Goal: Transaction & Acquisition: Purchase product/service

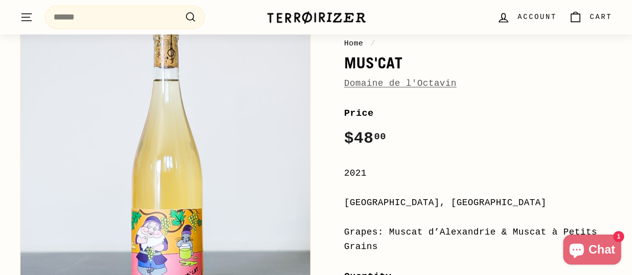
scroll to position [100, 0]
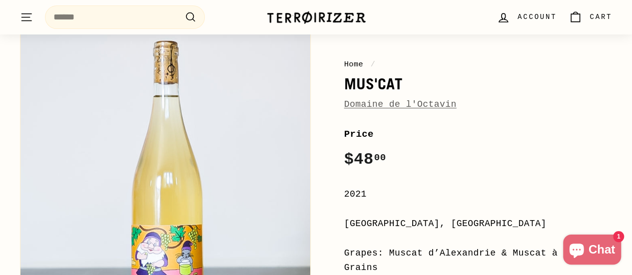
click at [358, 105] on link "Domaine de l'Octavin" at bounding box center [400, 104] width 112 height 10
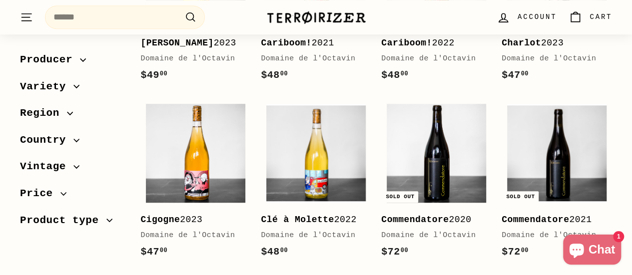
scroll to position [250, 0]
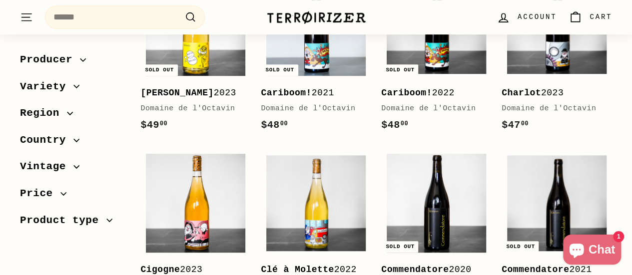
drag, startPoint x: 279, startPoint y: 93, endPoint x: 401, endPoint y: 90, distance: 122.9
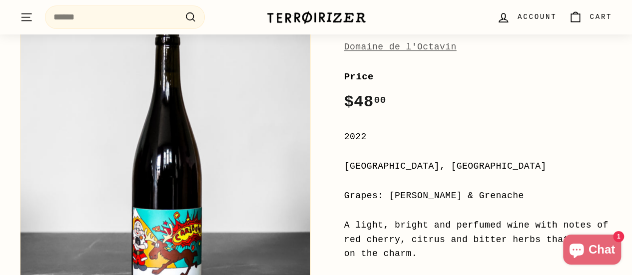
scroll to position [100, 0]
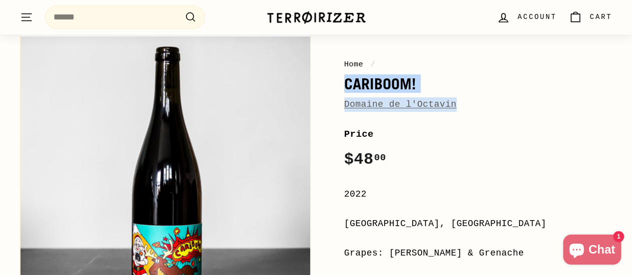
drag, startPoint x: 343, startPoint y: 83, endPoint x: 398, endPoint y: 84, distance: 54.4
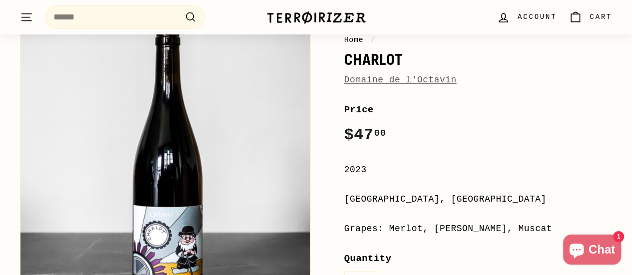
scroll to position [100, 0]
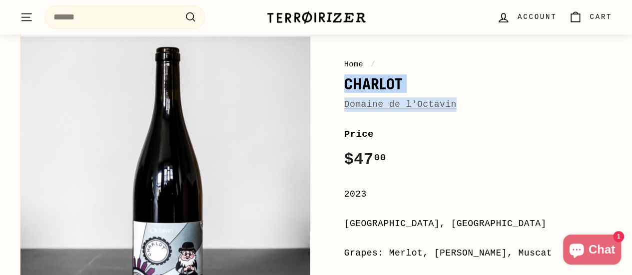
drag, startPoint x: 344, startPoint y: 83, endPoint x: 455, endPoint y: 103, distance: 113.1
click at [463, 102] on div "Home / [PERSON_NAME] Domaine de l'Octavin" at bounding box center [478, 84] width 268 height 53
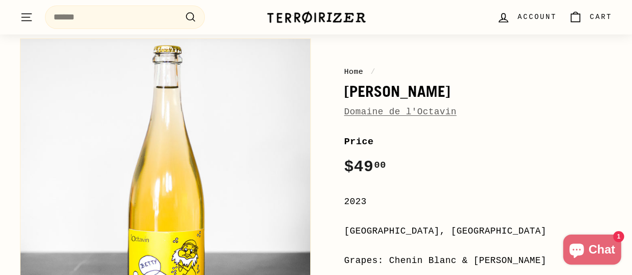
scroll to position [50, 0]
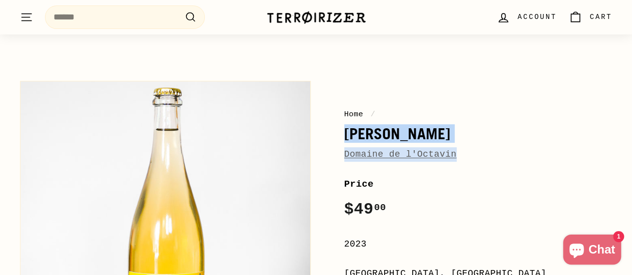
drag, startPoint x: 342, startPoint y: 136, endPoint x: 462, endPoint y: 150, distance: 120.7
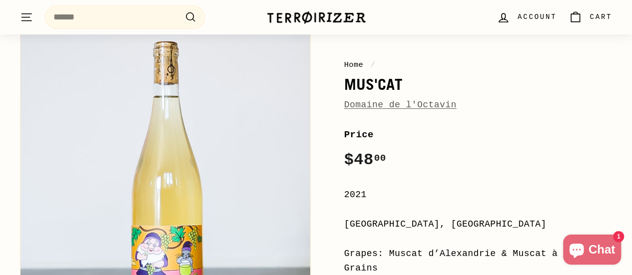
scroll to position [100, 0]
